Goal: Task Accomplishment & Management: Manage account settings

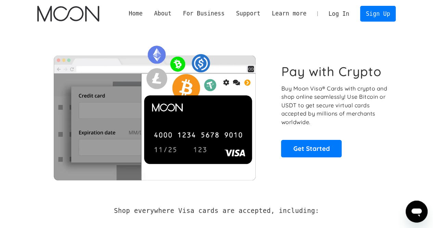
click at [341, 15] on link "Log In" at bounding box center [339, 13] width 32 height 15
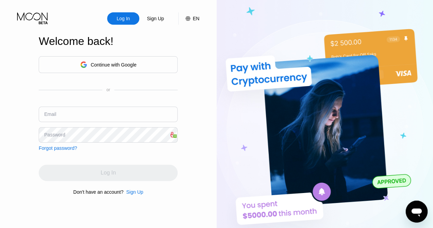
click at [135, 65] on div "Continue with Google" at bounding box center [114, 64] width 46 height 5
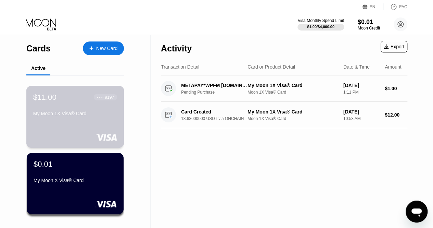
click at [76, 125] on div "$11.00 ● ● ● ● 9197 My Moon 1X Visa® Card" at bounding box center [75, 117] width 98 height 62
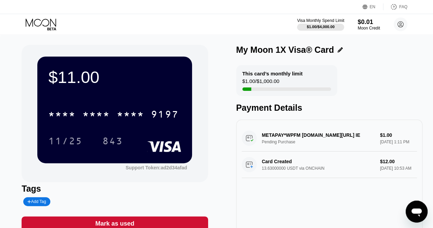
click at [323, 16] on div "Visa Monthly Spend Limit $1.00 / $4,000.00 $0.01 Moon Credit Neeraj Kumar neera…" at bounding box center [216, 24] width 433 height 21
click at [320, 20] on div "Visa Monthly Spend Limit" at bounding box center [320, 20] width 46 height 5
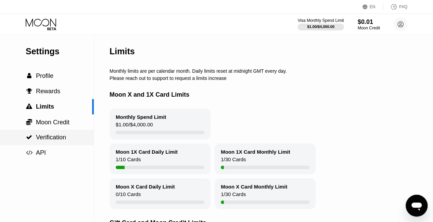
click at [50, 138] on span "Verification" at bounding box center [51, 137] width 30 height 7
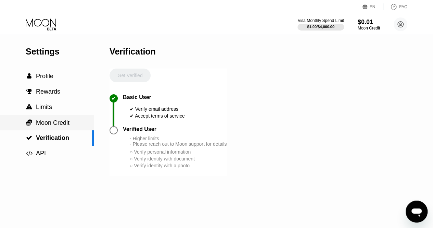
click at [50, 123] on span "Moon Credit" at bounding box center [53, 122] width 34 height 7
